Goal: Task Accomplishment & Management: Use online tool/utility

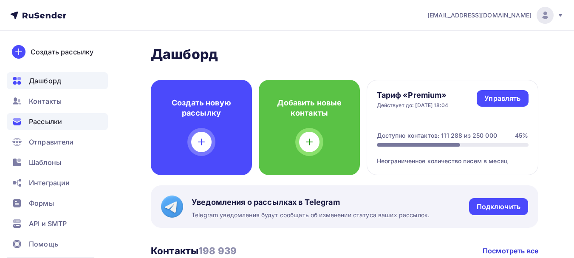
click at [55, 129] on div "Рассылки" at bounding box center [57, 121] width 101 height 17
click at [49, 119] on span "Рассылки" at bounding box center [45, 121] width 33 height 10
click at [34, 126] on span "Рассылки" at bounding box center [45, 121] width 33 height 10
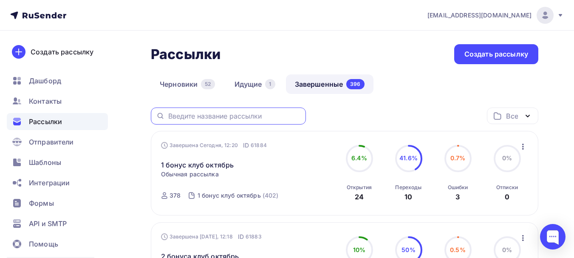
click at [204, 118] on input "text" at bounding box center [234, 115] width 133 height 9
type input "n"
type input "точка сборки"
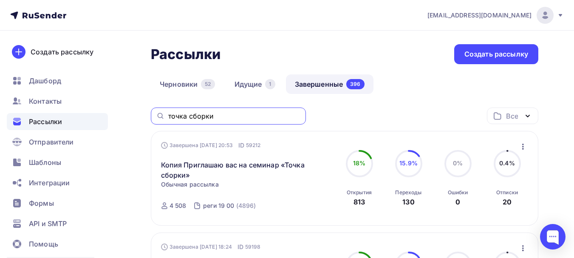
click at [218, 119] on input "точка сборки" at bounding box center [234, 115] width 133 height 9
type input "канал"
